Goal: Task Accomplishment & Management: Use online tool/utility

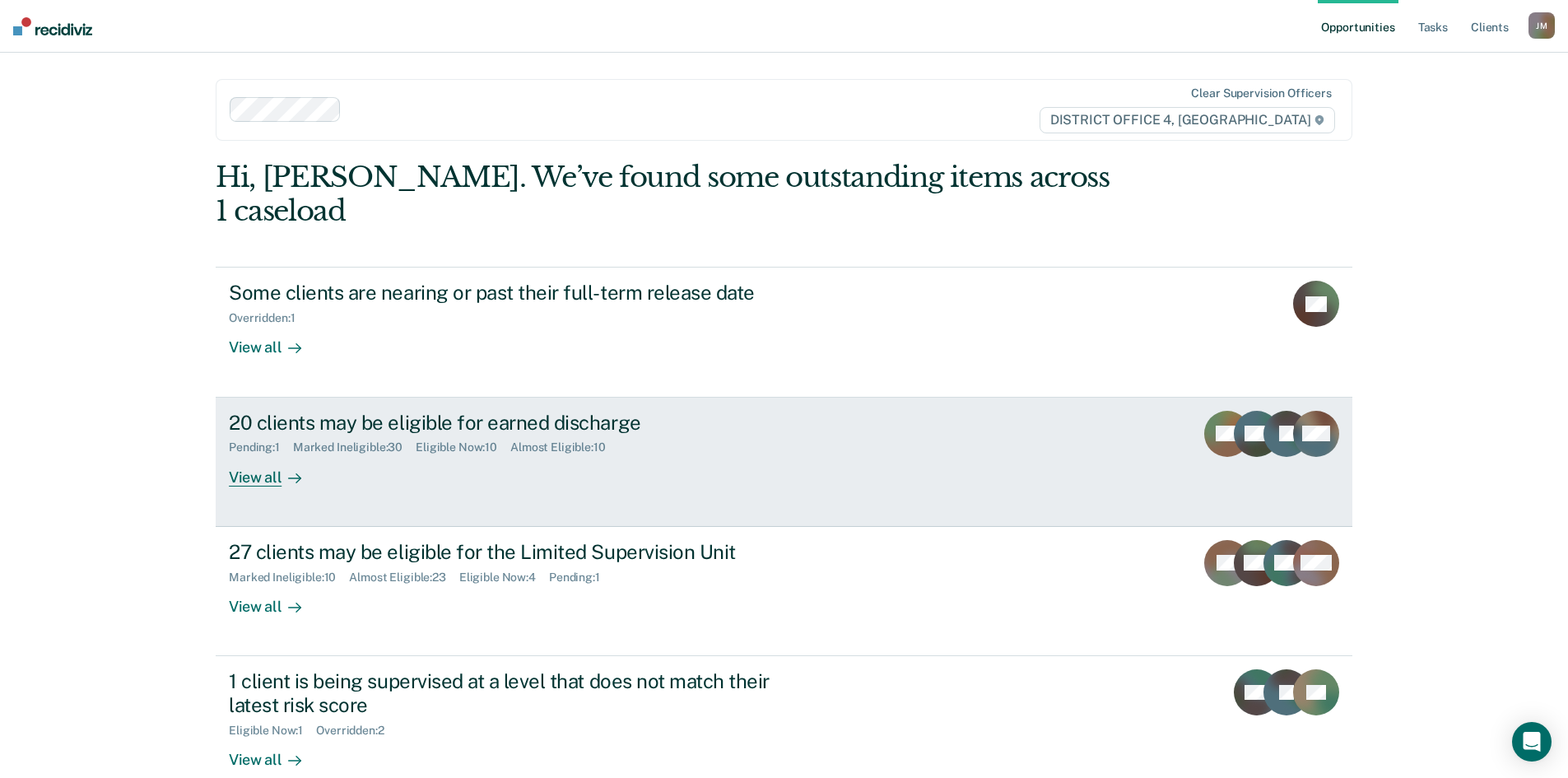
click at [265, 454] on div "View all" at bounding box center [275, 470] width 92 height 32
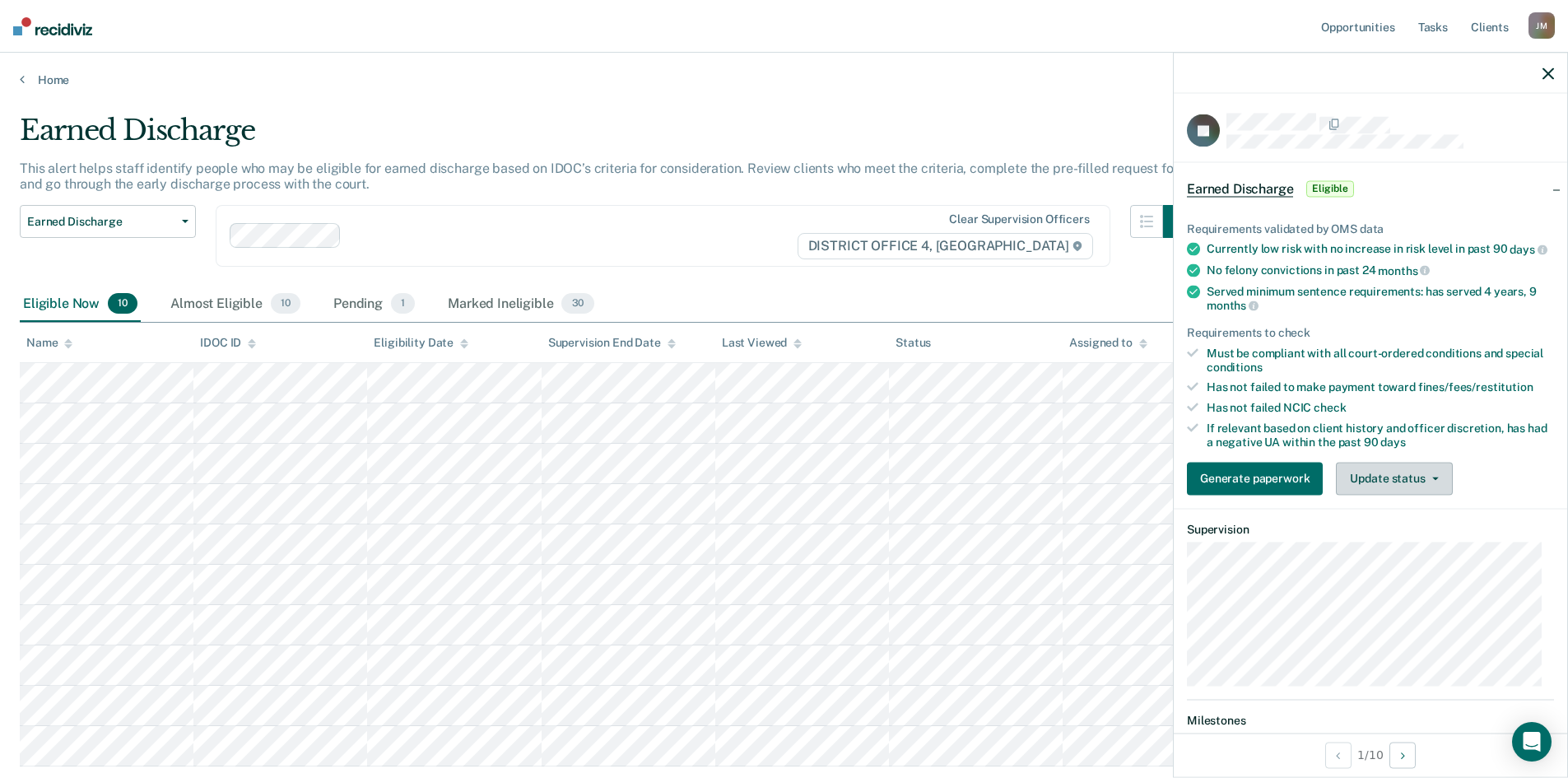
click at [1400, 491] on button "Update status" at bounding box center [1393, 478] width 116 height 33
click at [1546, 71] on icon "button" at bounding box center [1548, 73] width 11 height 11
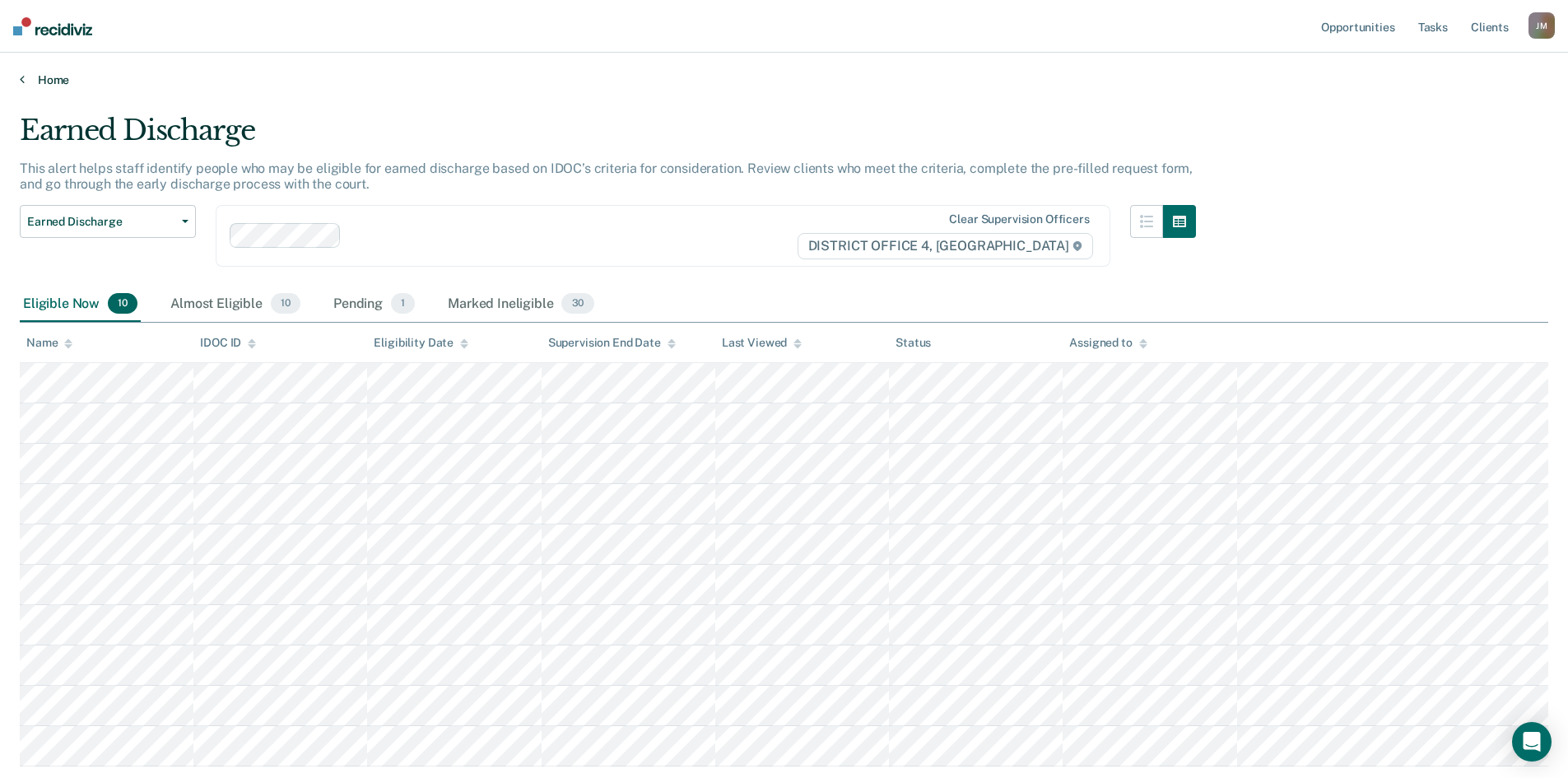
click at [53, 78] on link "Home" at bounding box center [784, 80] width 1528 height 15
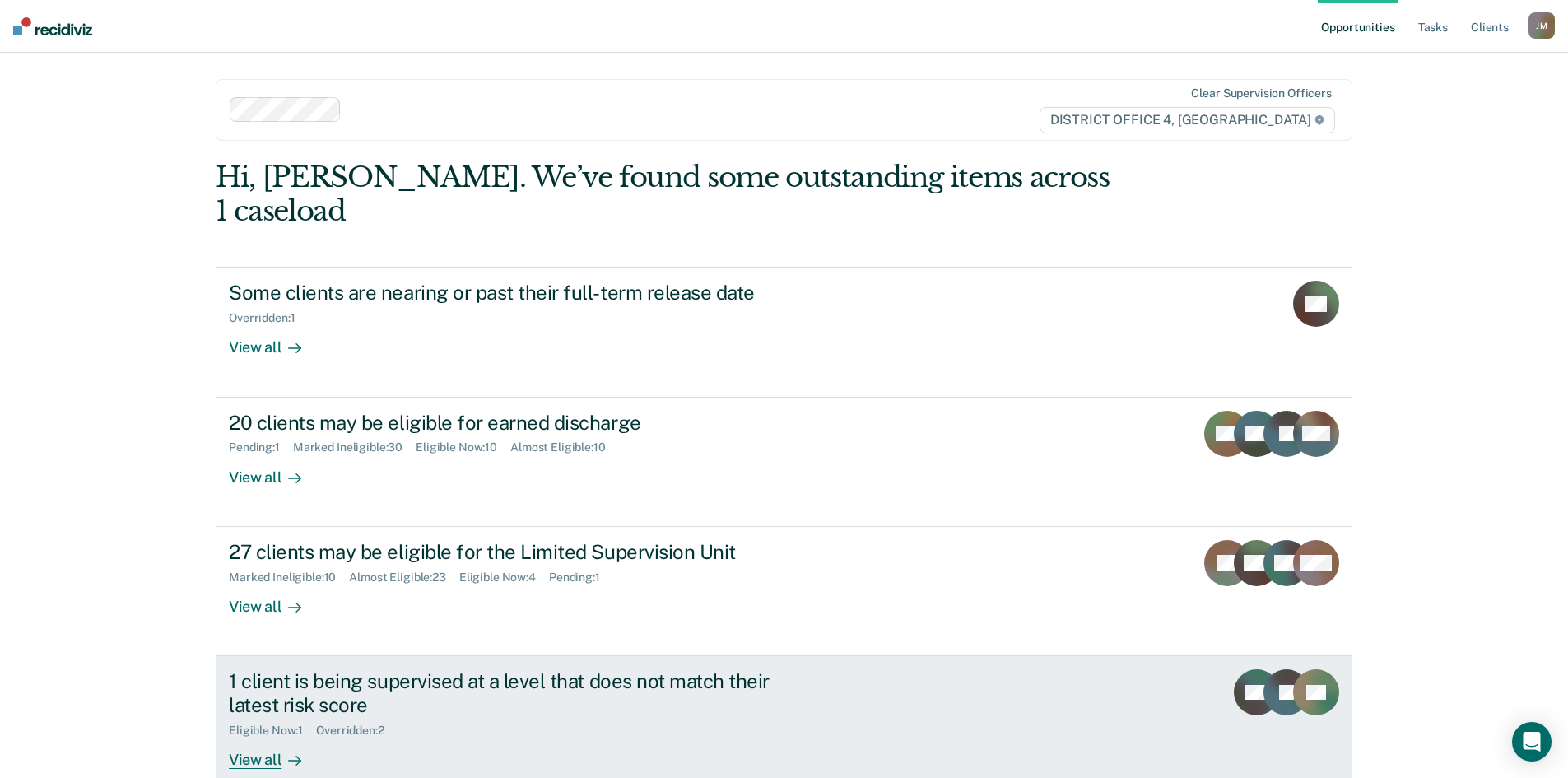
click at [245, 737] on div "View all" at bounding box center [275, 753] width 92 height 32
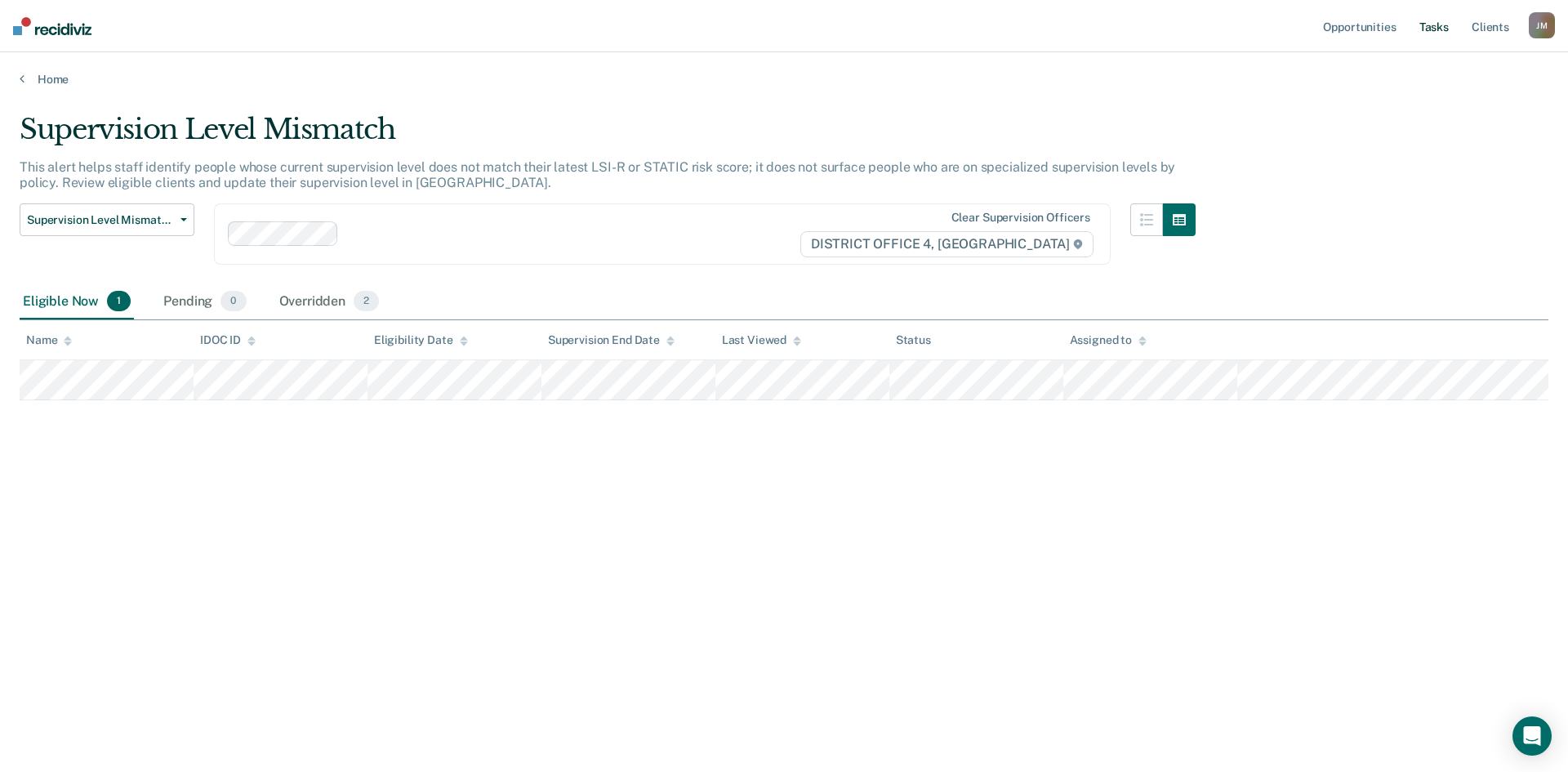
click at [1433, 36] on link "Tasks" at bounding box center [1433, 26] width 36 height 52
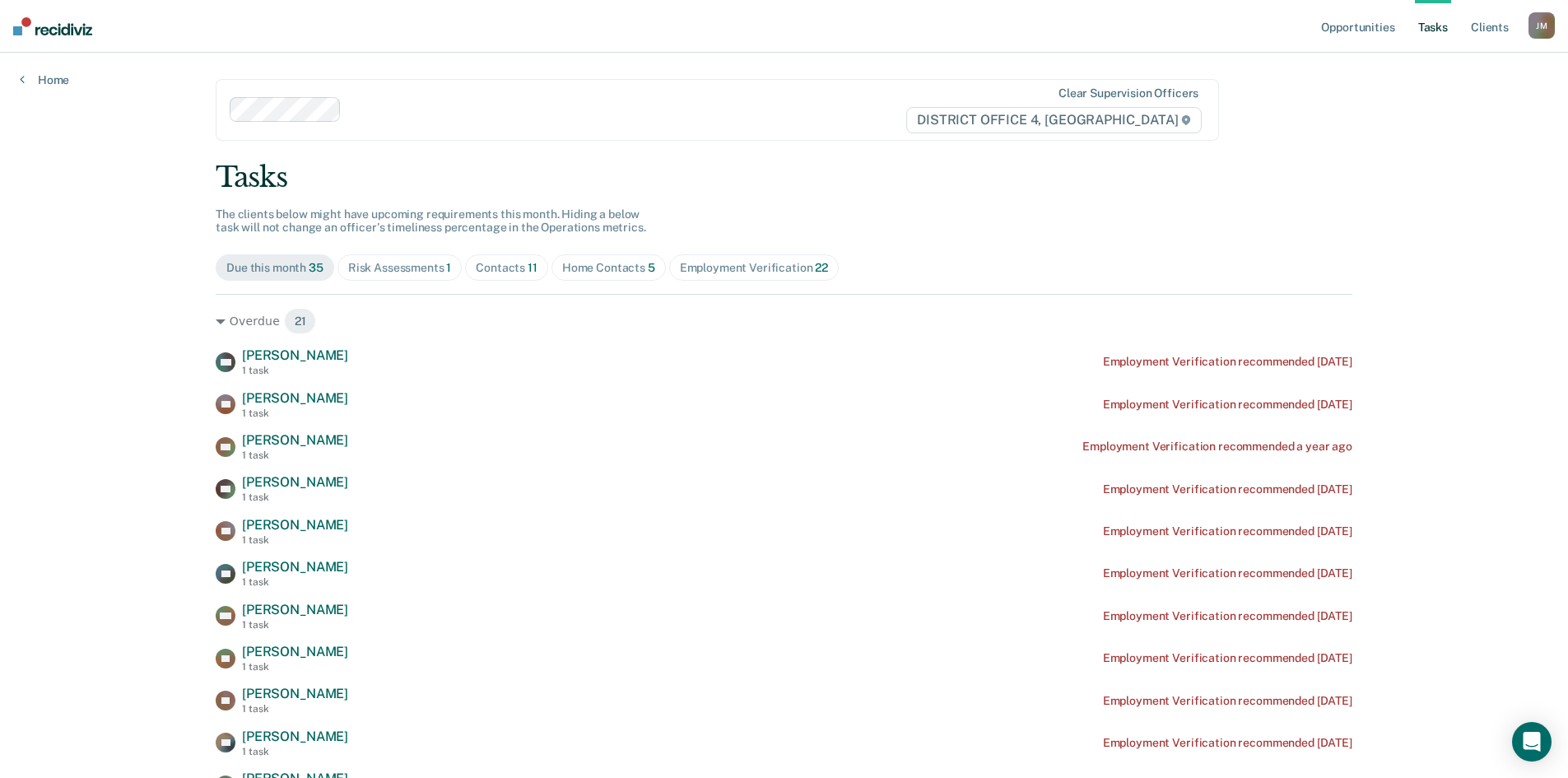
click at [381, 267] on div "Risk Assessments 1" at bounding box center [400, 267] width 104 height 14
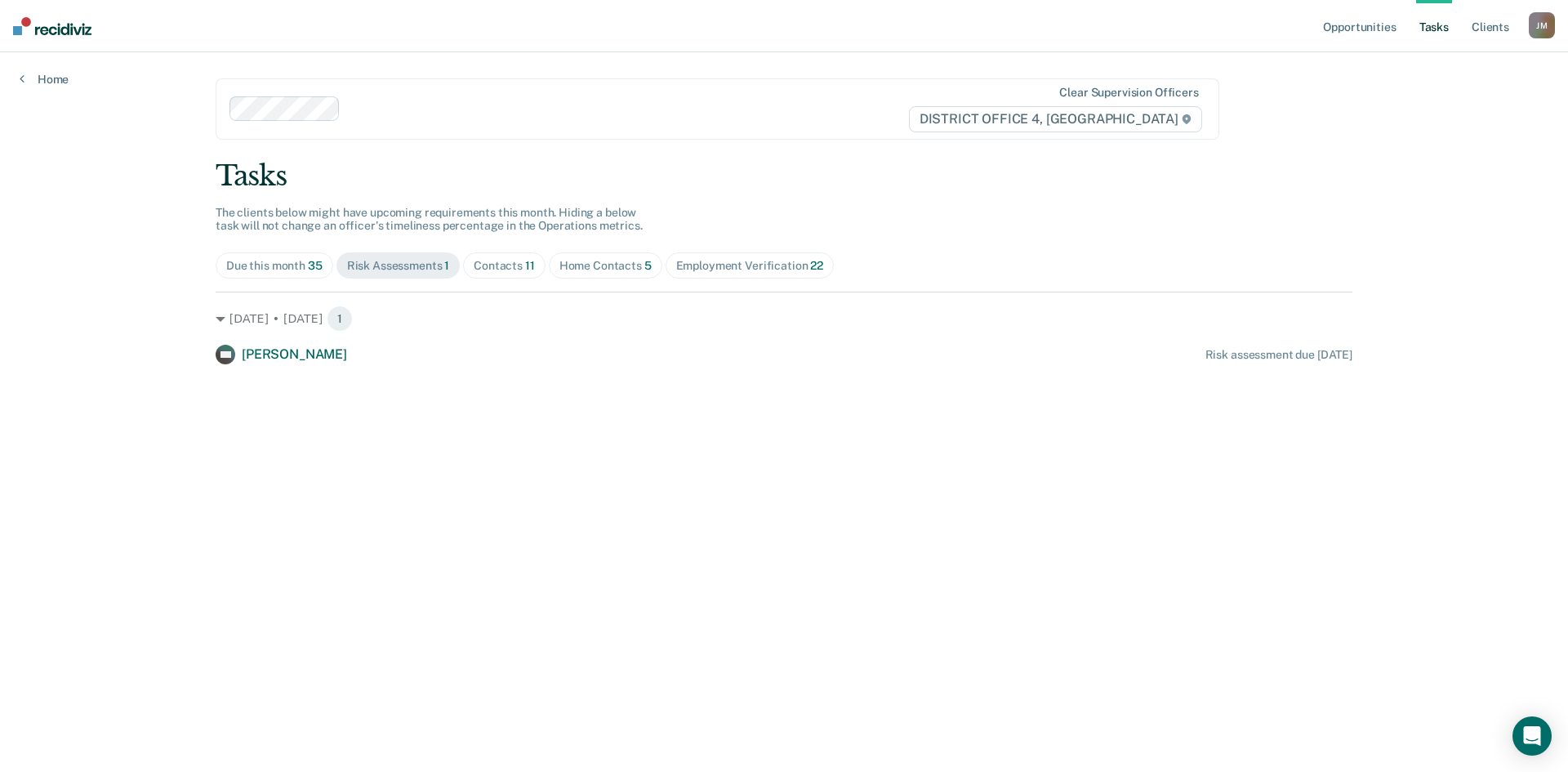
click at [583, 265] on div "Home Contacts 5" at bounding box center [606, 265] width 93 height 14
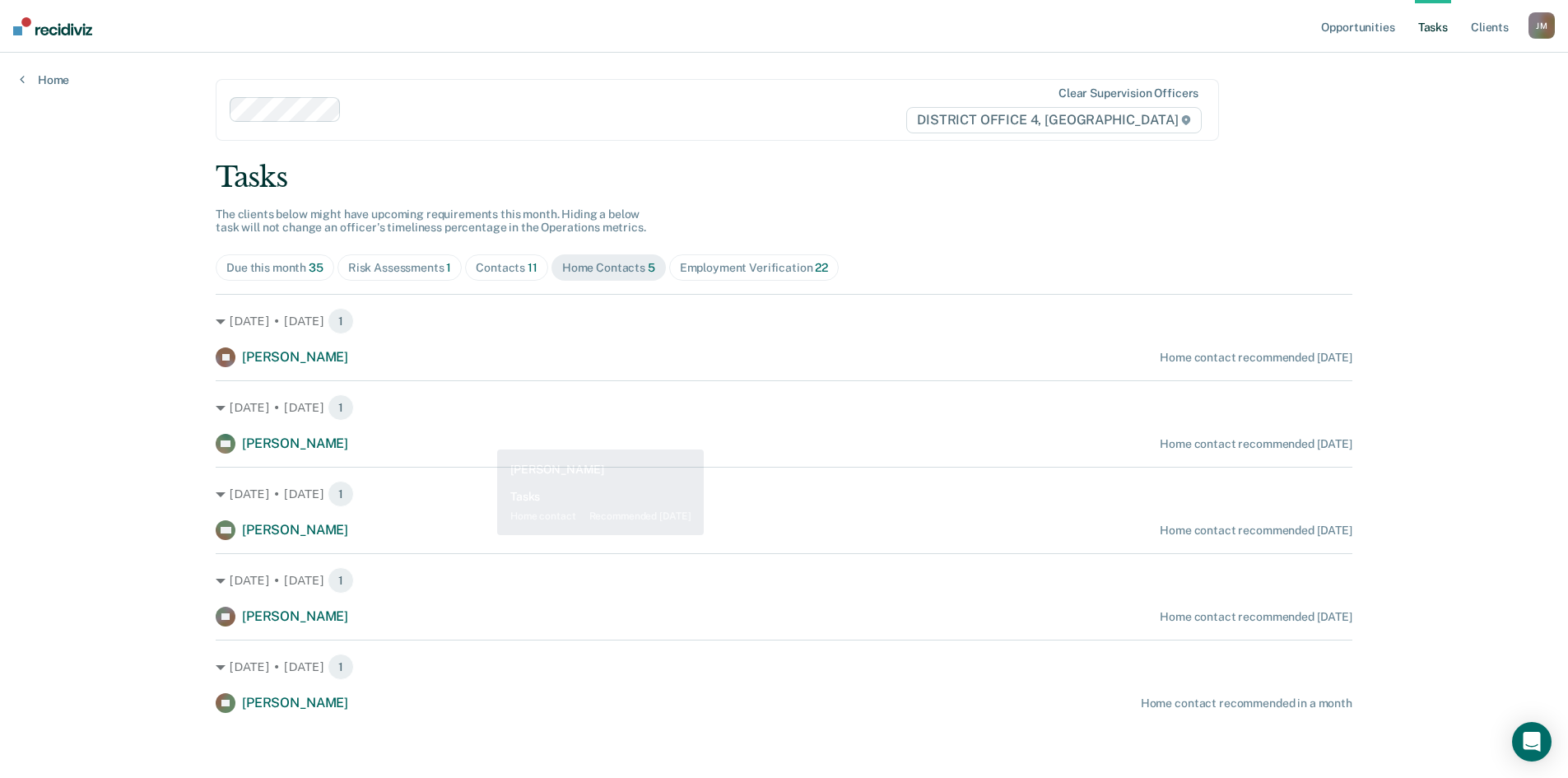
scroll to position [1, 0]
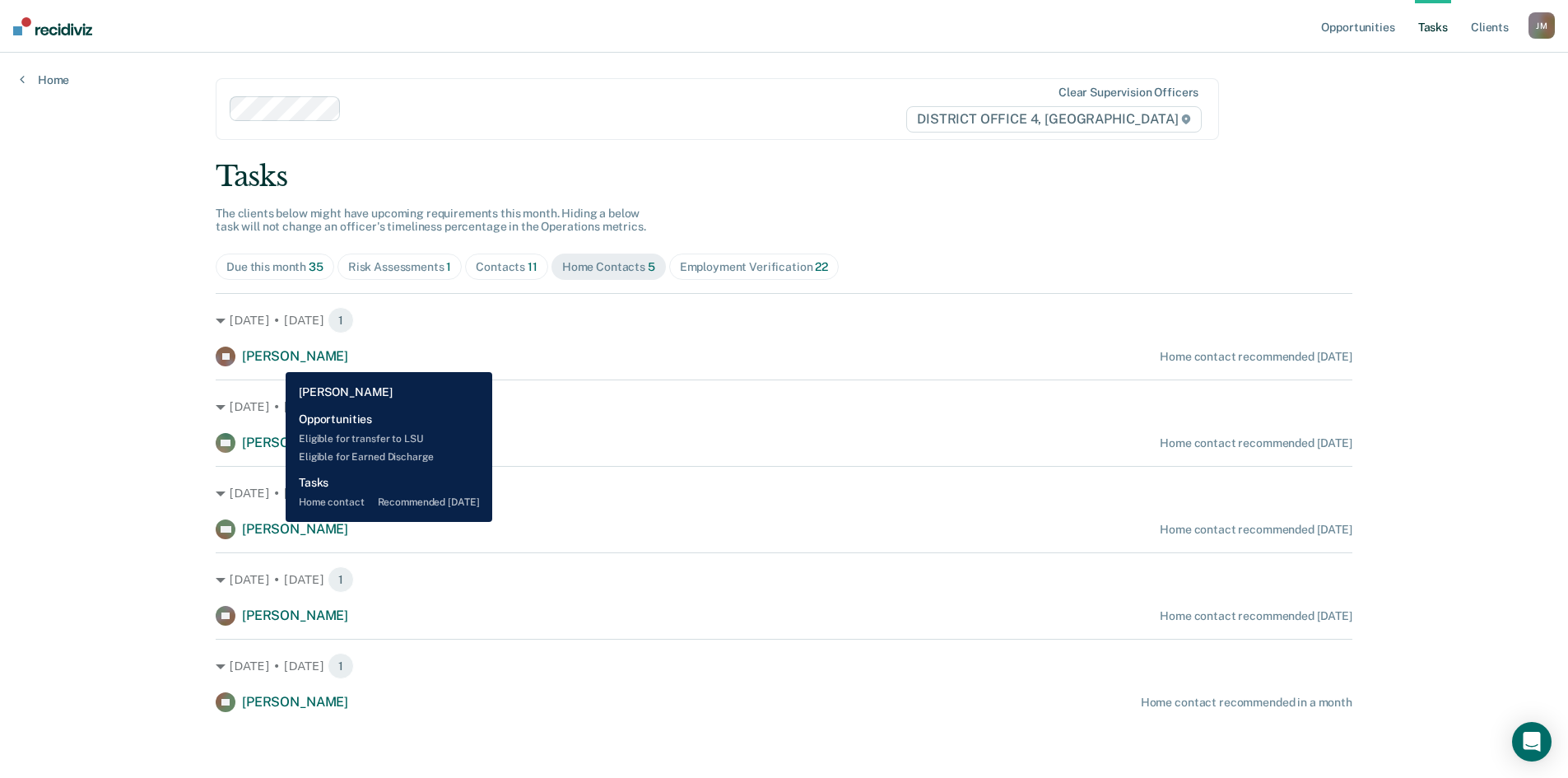
click at [273, 360] on span "[PERSON_NAME]" at bounding box center [295, 356] width 106 height 16
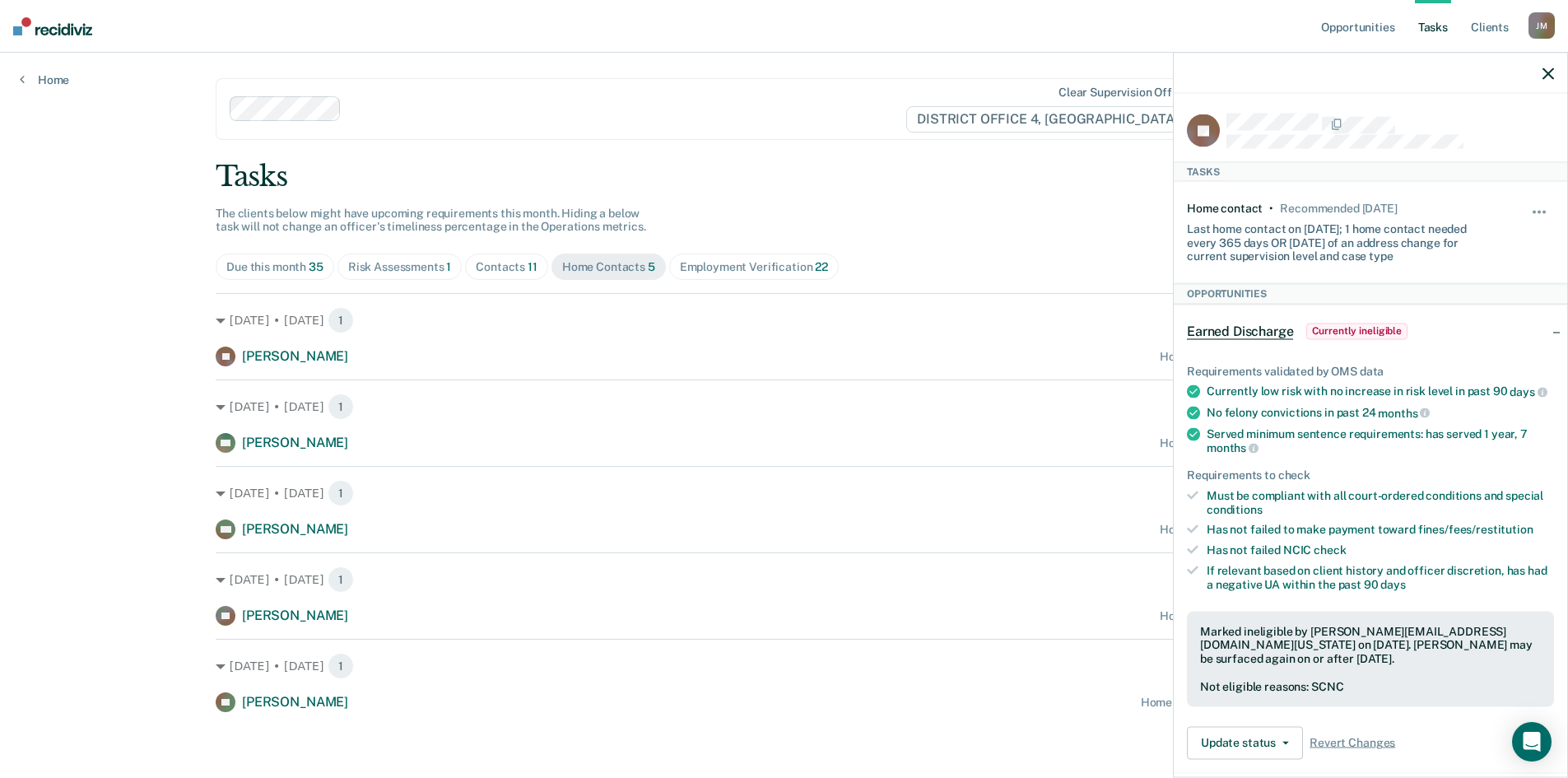
click at [101, 269] on div "Opportunities Tasks Client s [PERSON_NAME] Profile How it works Log Out Home Cl…" at bounding box center [784, 388] width 1568 height 779
click at [1544, 71] on icon "button" at bounding box center [1548, 73] width 11 height 11
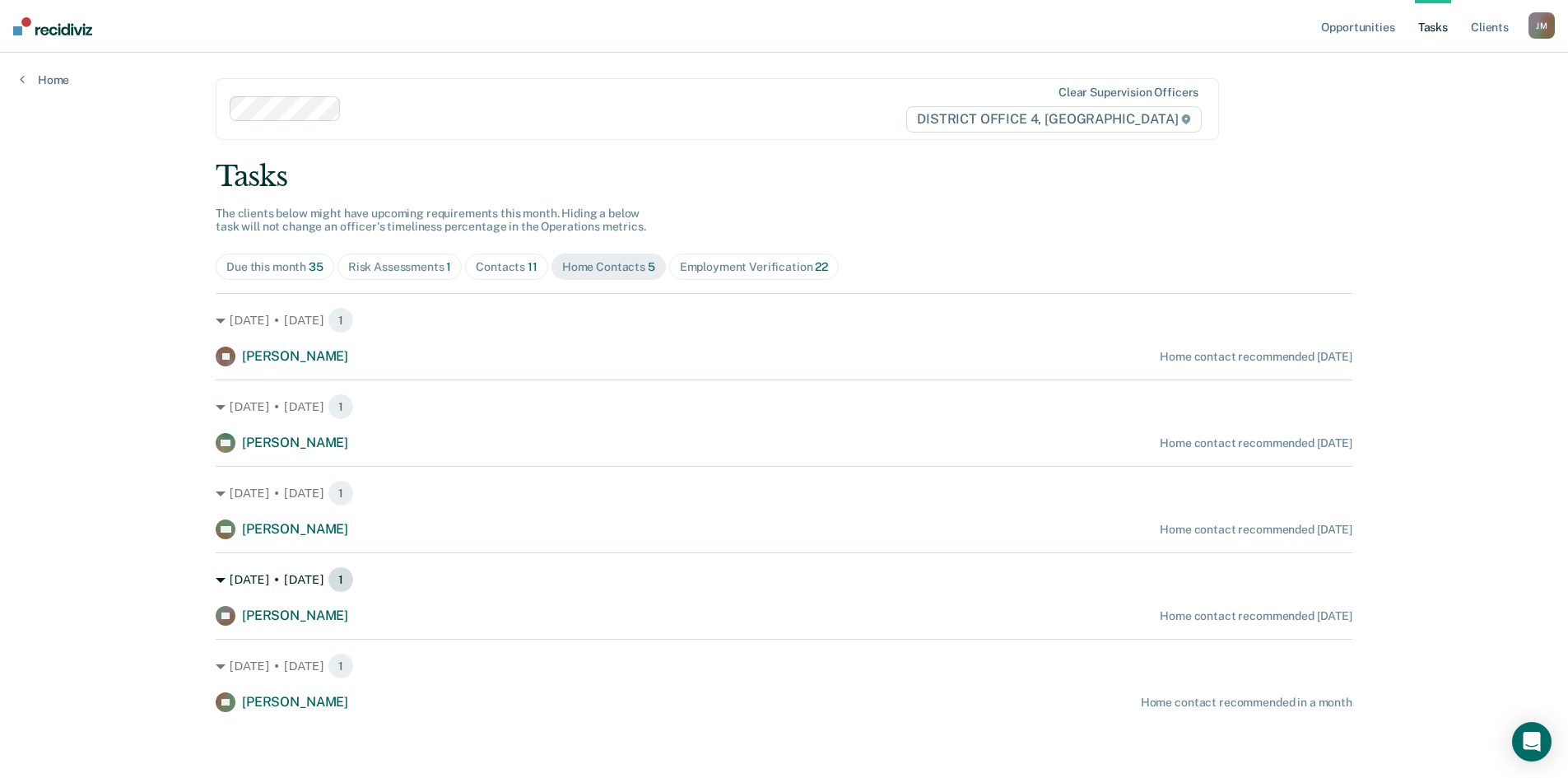
scroll to position [0, 0]
click at [736, 266] on div "Employment Verification 22" at bounding box center [753, 267] width 148 height 14
